Goal: Information Seeking & Learning: Learn about a topic

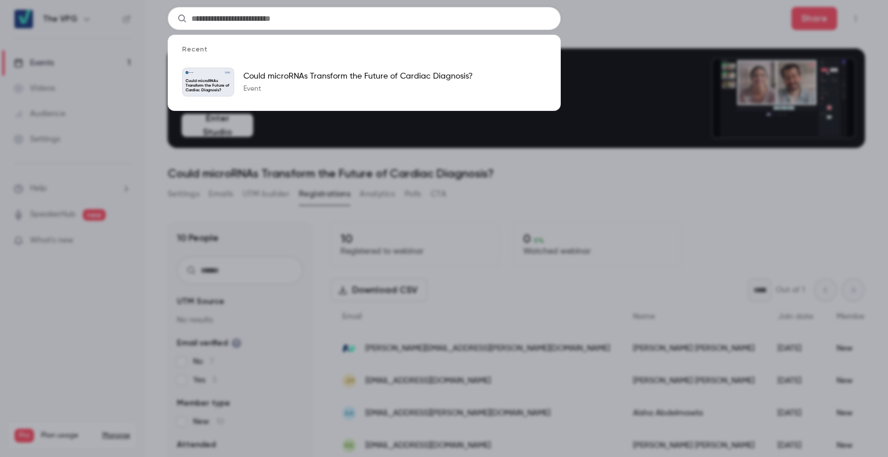
scroll to position [31, 0]
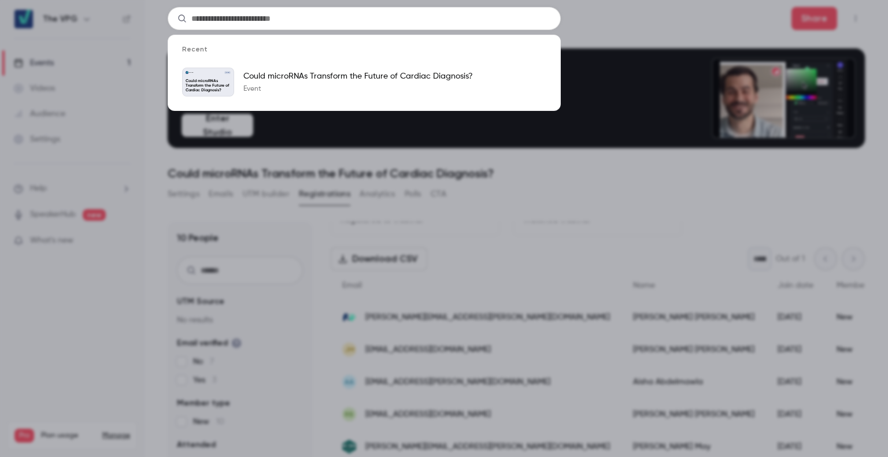
click at [610, 19] on div "Recent The VPG [DATE] Could microRNAs Transform the Future of Cardiac Diagnosis…" at bounding box center [444, 228] width 888 height 457
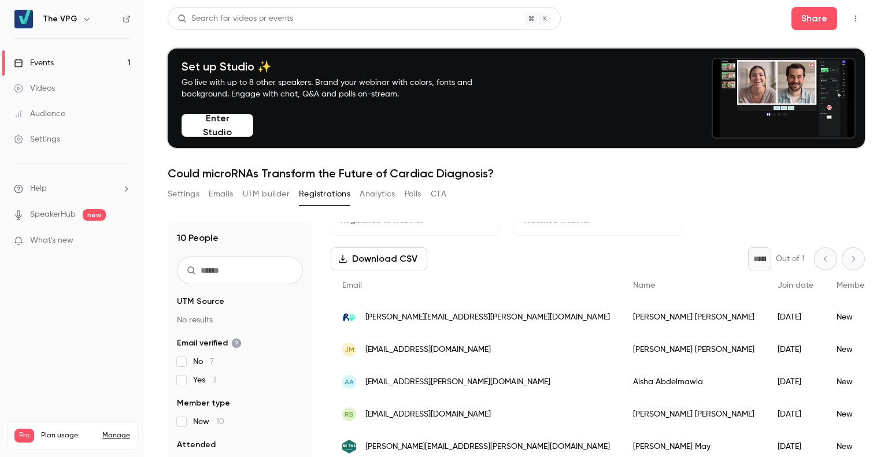
click at [49, 66] on div "Events" at bounding box center [34, 63] width 40 height 12
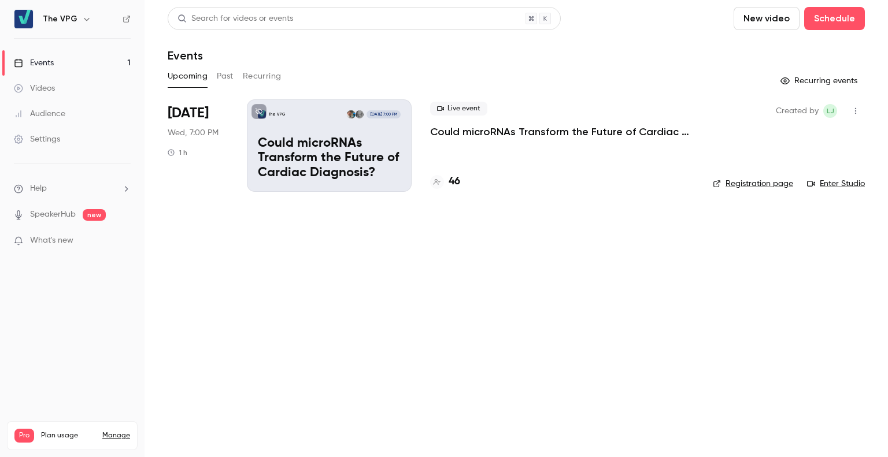
click at [452, 191] on div "Live event Could microRNAs Transform the Future of Cardiac Diagnosis? 46" at bounding box center [562, 145] width 264 height 92
click at [451, 181] on h4 "46" at bounding box center [454, 182] width 12 height 16
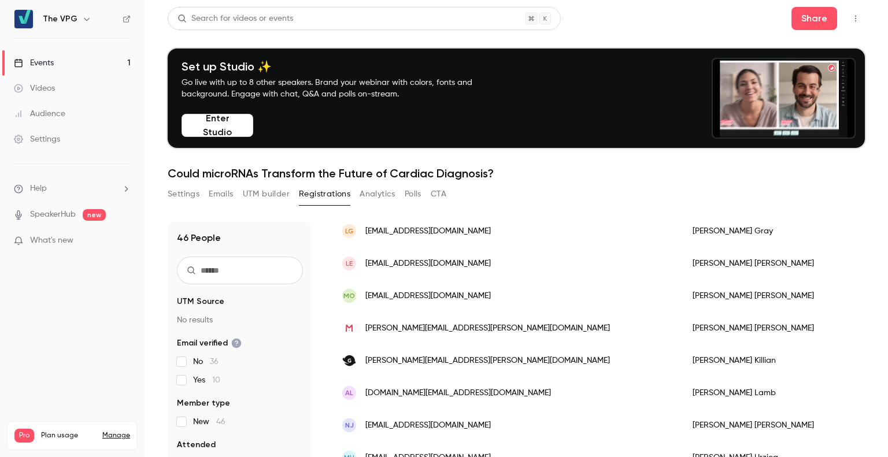
scroll to position [468, 0]
